Goal: Information Seeking & Learning: Learn about a topic

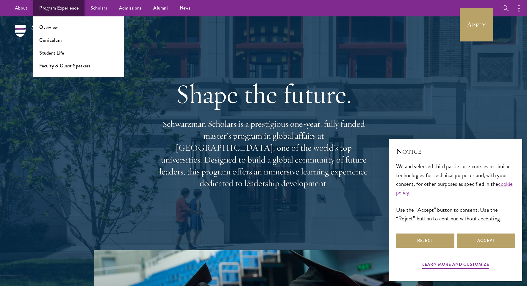
click at [73, 10] on link "Program Experience" at bounding box center [58, 8] width 51 height 16
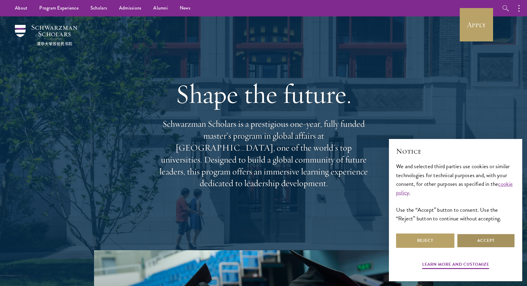
click at [488, 242] on button "Accept" at bounding box center [486, 240] width 58 height 14
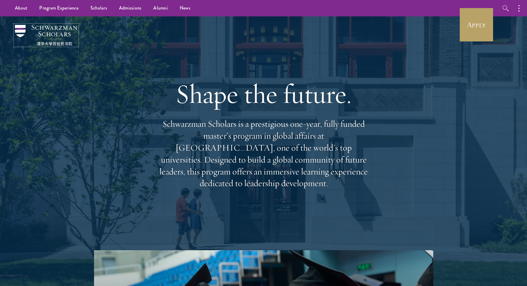
click at [60, 42] on img at bounding box center [46, 35] width 63 height 21
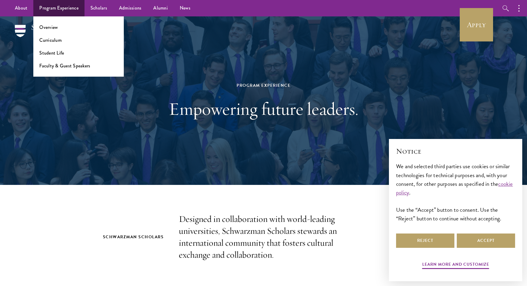
click at [65, 29] on li "Overview" at bounding box center [78, 27] width 79 height 7
click at [47, 9] on link "Program Experience" at bounding box center [58, 8] width 51 height 16
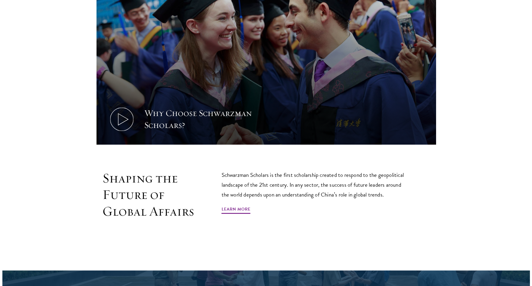
scroll to position [298, 0]
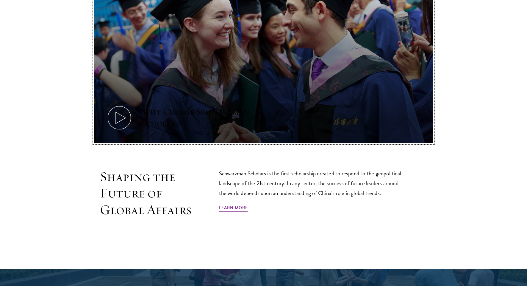
click at [124, 112] on icon at bounding box center [119, 117] width 27 height 27
